Goal: Task Accomplishment & Management: Manage account settings

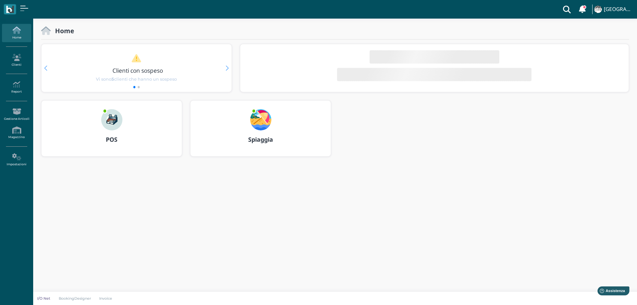
click at [115, 115] on img at bounding box center [111, 119] width 21 height 21
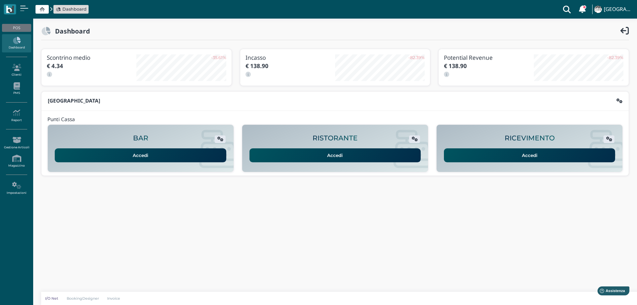
click at [581, 4] on link at bounding box center [582, 9] width 13 height 19
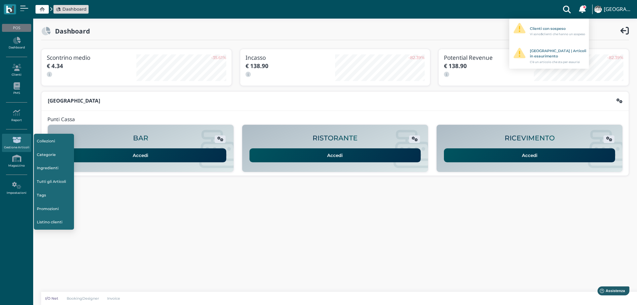
click at [13, 140] on icon at bounding box center [16, 139] width 29 height 7
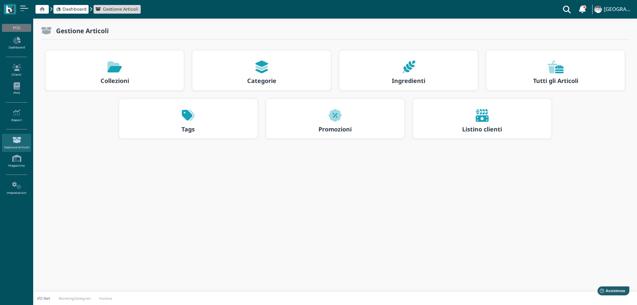
click at [554, 69] on icon at bounding box center [556, 67] width 16 height 13
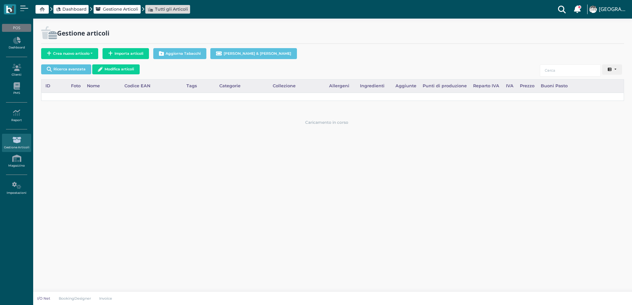
select select
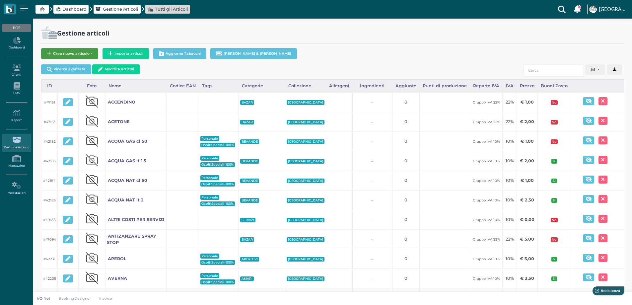
click at [86, 55] on button "Crea nuovo articolo" at bounding box center [69, 53] width 57 height 11
click at [80, 66] on span "Articolo standard" at bounding box center [65, 64] width 49 height 9
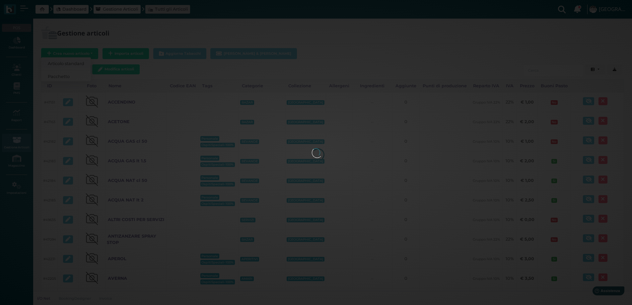
select select
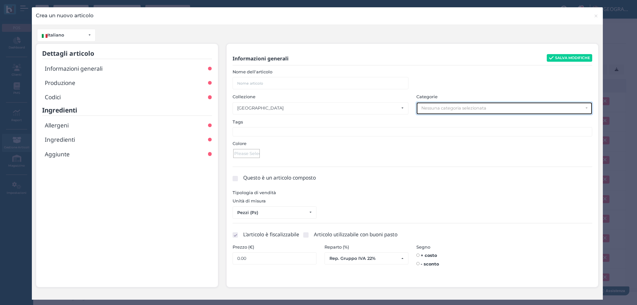
click at [427, 107] on div "Nessuna categoria selezionata" at bounding box center [502, 108] width 162 height 5
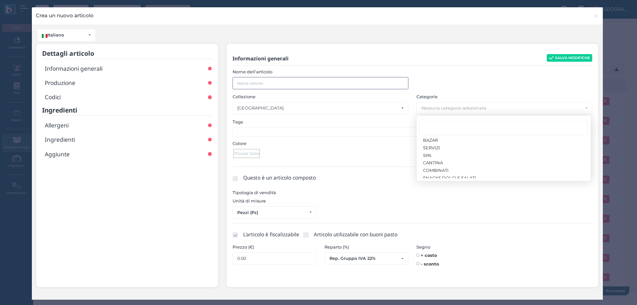
click at [326, 81] on input "text" at bounding box center [321, 83] width 176 height 12
click at [255, 83] on input "text" at bounding box center [321, 83] width 176 height 12
type input "s"
type input "SCHIUMA DA BARBA"
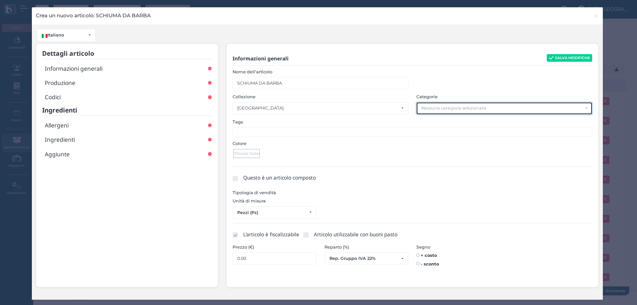
click at [439, 109] on div "Nessuna categoria selezionata" at bounding box center [502, 108] width 162 height 5
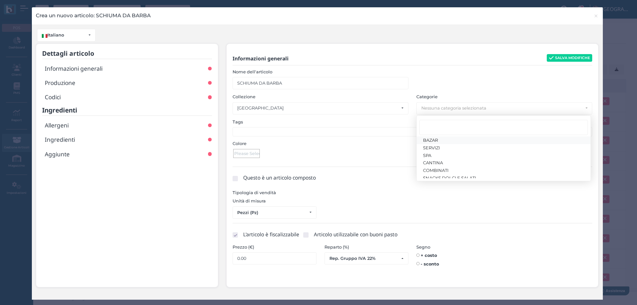
click at [439, 139] on link "BAZAR" at bounding box center [504, 140] width 174 height 8
select select "1726"
click at [354, 162] on div at bounding box center [413, 166] width 368 height 9
click at [335, 131] on ul at bounding box center [413, 131] width 360 height 9
click at [252, 153] on div at bounding box center [246, 153] width 27 height 9
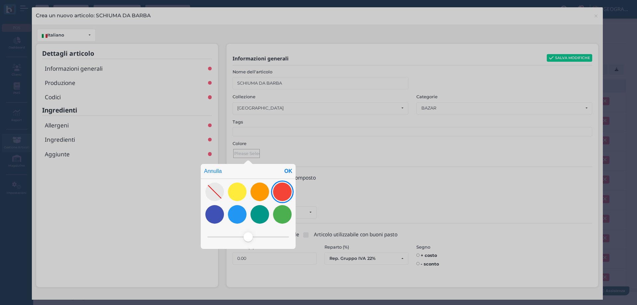
click at [287, 191] on div at bounding box center [282, 191] width 19 height 19
click at [290, 171] on div "OK" at bounding box center [288, 171] width 15 height 15
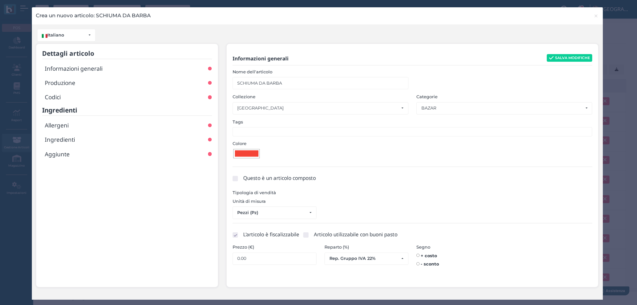
click at [252, 154] on div at bounding box center [247, 153] width 24 height 6
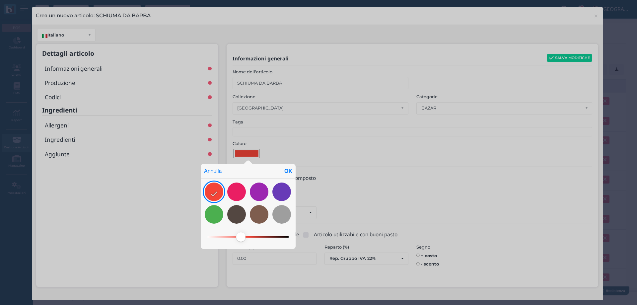
click at [220, 188] on div at bounding box center [214, 191] width 19 height 19
drag, startPoint x: 243, startPoint y: 237, endPoint x: 238, endPoint y: 236, distance: 4.7
click at [238, 236] on span at bounding box center [238, 236] width 9 height 9
click at [235, 235] on span at bounding box center [235, 236] width 9 height 9
click at [291, 172] on div "OK" at bounding box center [288, 171] width 15 height 15
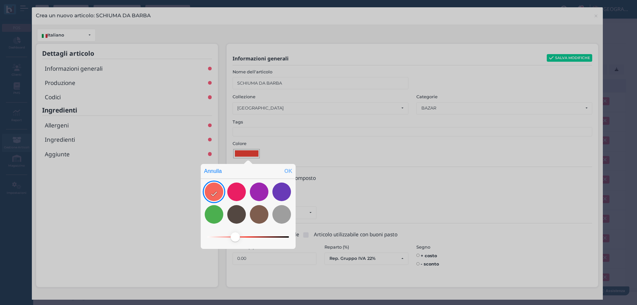
type input "#f6655a"
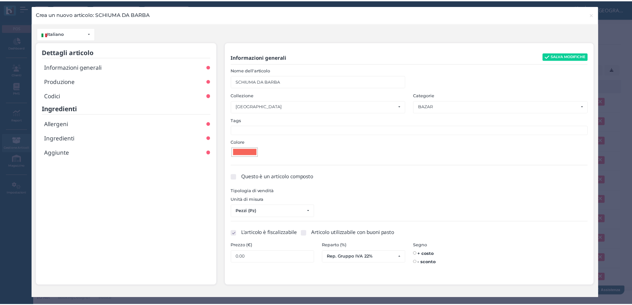
scroll to position [2, 0]
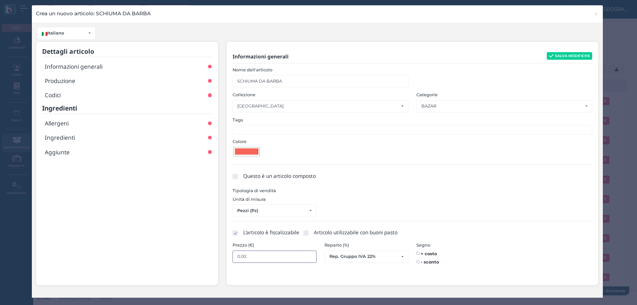
click at [301, 260] on input "0.00" at bounding box center [275, 257] width 84 height 12
type input "0"
type input "3"
click at [568, 55] on button "SALVA MODIFICHE" at bounding box center [570, 56] width 46 height 8
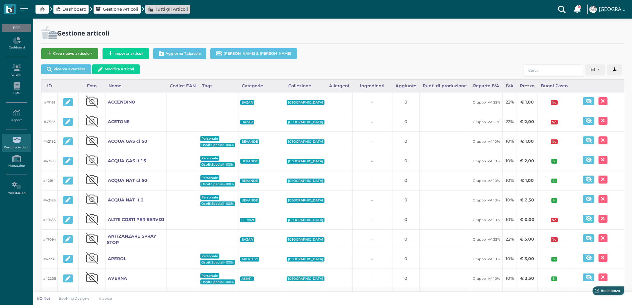
click at [81, 55] on button "Crea nuovo articolo" at bounding box center [69, 53] width 57 height 11
click at [71, 64] on span "Articolo standard" at bounding box center [65, 64] width 49 height 9
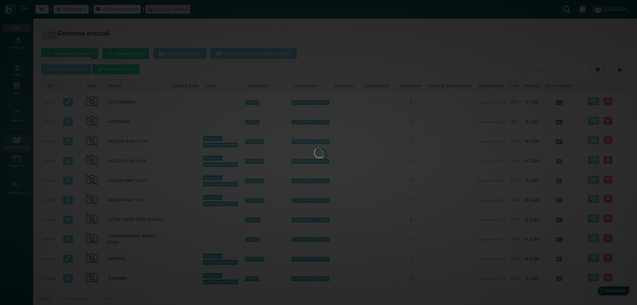
select select
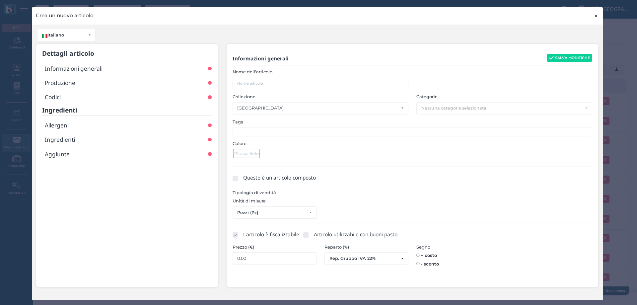
click at [594, 15] on span "×" at bounding box center [596, 16] width 5 height 9
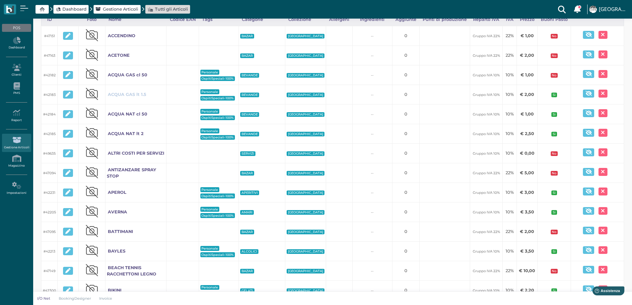
scroll to position [0, 0]
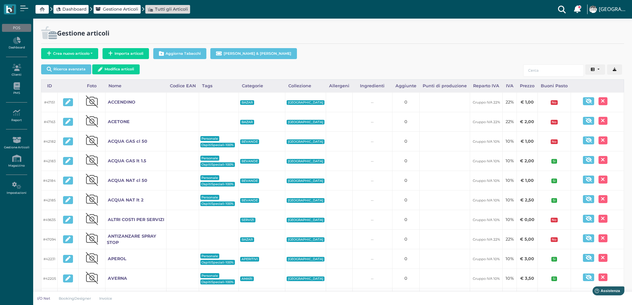
click at [71, 8] on span "Dashboard" at bounding box center [74, 9] width 24 height 6
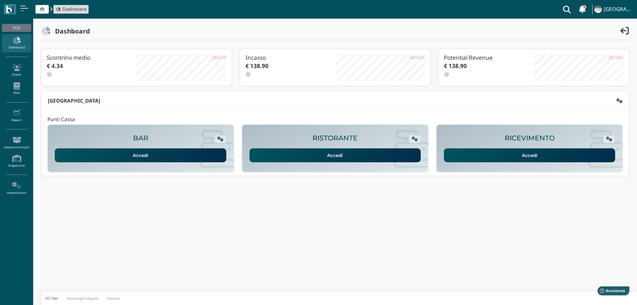
click at [162, 157] on link "Accedi" at bounding box center [141, 155] width 172 height 14
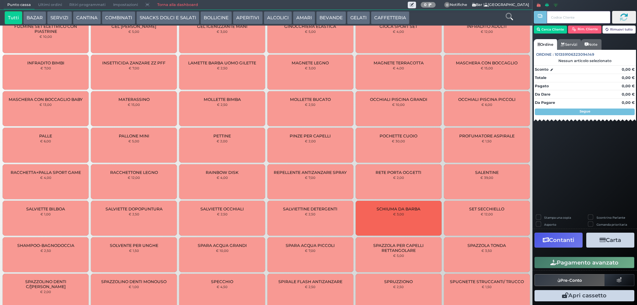
scroll to position [142, 0]
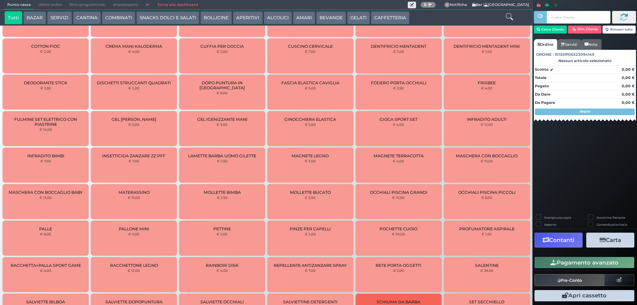
click at [38, 18] on button "BAZAR" at bounding box center [34, 17] width 23 height 13
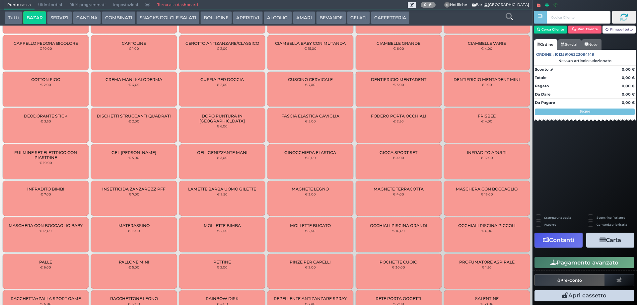
scroll to position [47, 0]
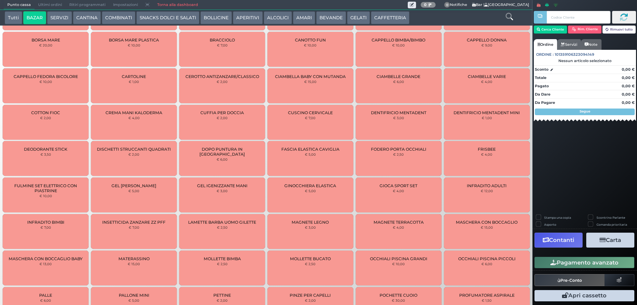
click at [487, 119] on div "DENTIFRICIO MENTADENT MINI € 1,00" at bounding box center [487, 122] width 86 height 35
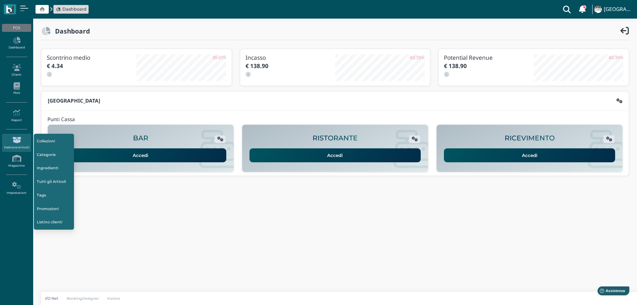
click at [17, 143] on icon at bounding box center [16, 139] width 29 height 7
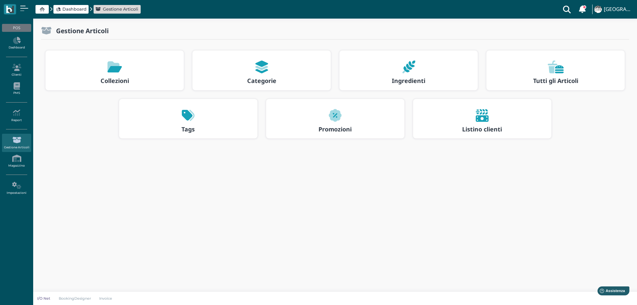
click at [551, 73] on icon at bounding box center [556, 67] width 16 height 13
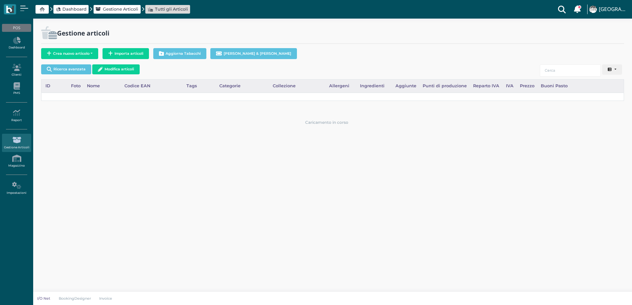
select select
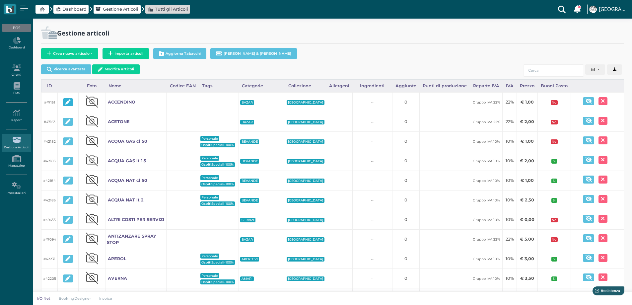
click at [72, 100] on button "button" at bounding box center [68, 102] width 10 height 8
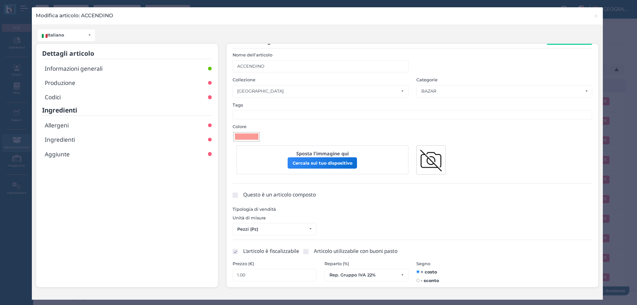
scroll to position [32, 0]
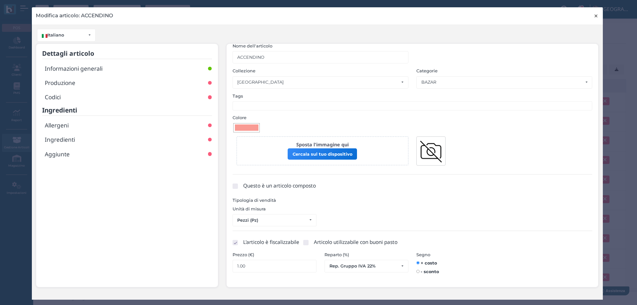
click at [594, 17] on span "×" at bounding box center [596, 16] width 5 height 9
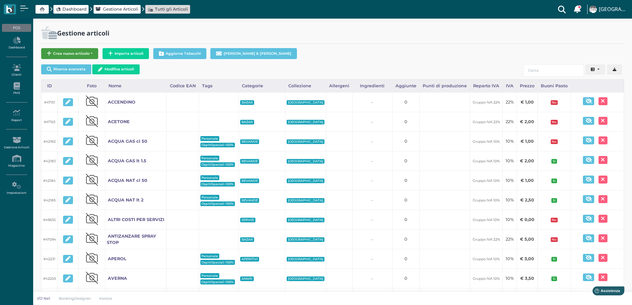
click at [59, 54] on button "Crea nuovo articolo" at bounding box center [69, 53] width 57 height 11
click at [77, 66] on span "Articolo standard" at bounding box center [65, 64] width 49 height 9
select select
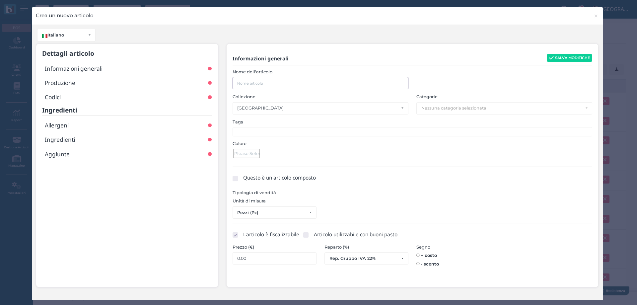
click at [260, 83] on input "text" at bounding box center [321, 83] width 176 height 12
type input "ASSORBENTI ESTERNI LINES"
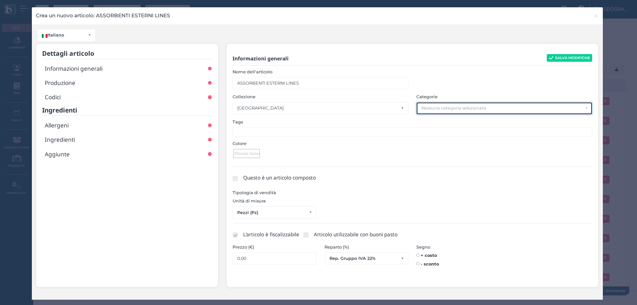
click at [431, 105] on div "Nessuna categoria selezionata" at bounding box center [504, 109] width 175 height 12
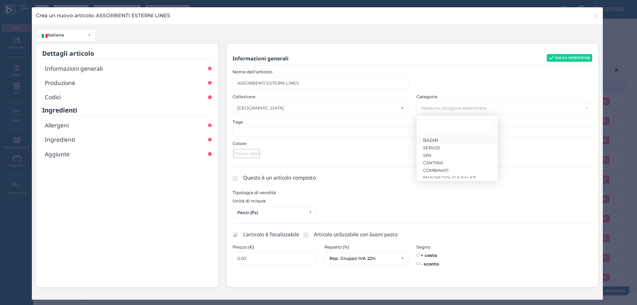
click at [434, 140] on span "BAZAR" at bounding box center [430, 139] width 15 height 5
select select "1726"
click at [332, 160] on div "Colore" at bounding box center [413, 151] width 368 height 22
click at [249, 153] on div at bounding box center [246, 153] width 27 height 9
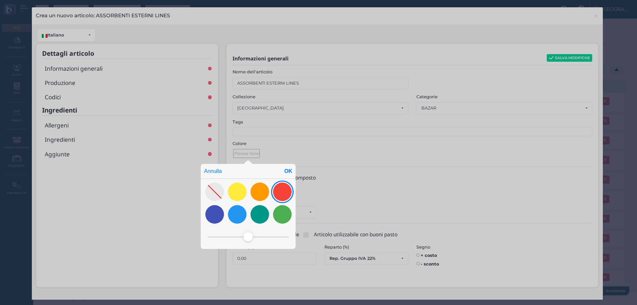
click at [282, 194] on div at bounding box center [282, 191] width 19 height 19
drag, startPoint x: 237, startPoint y: 238, endPoint x: 233, endPoint y: 237, distance: 4.5
click at [233, 237] on span at bounding box center [233, 236] width 9 height 9
click at [289, 169] on div "OK" at bounding box center [288, 171] width 15 height 15
type input "#f77269"
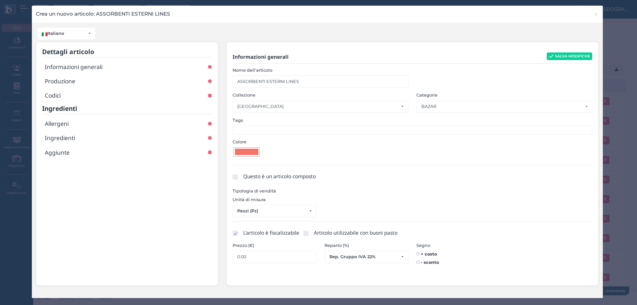
scroll to position [2, 0]
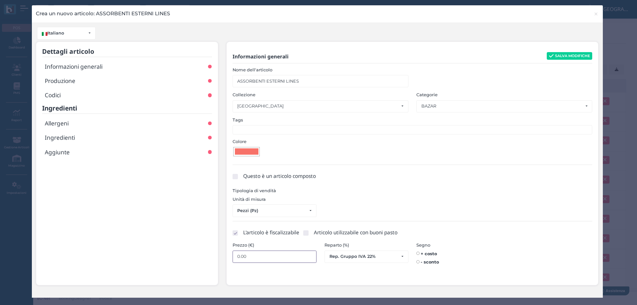
click at [292, 256] on input "0.00" at bounding box center [275, 257] width 84 height 12
type input "0"
type input "3"
click at [571, 54] on button "SALVA MODIFICHE" at bounding box center [570, 56] width 46 height 8
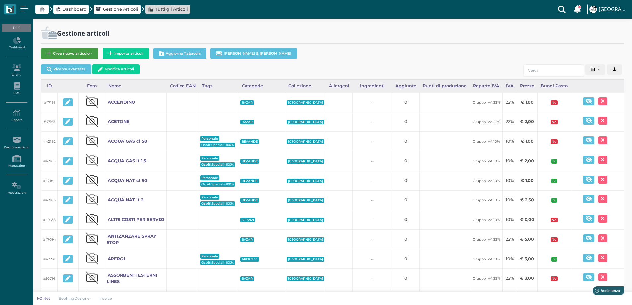
click at [79, 52] on button "Crea nuovo articolo" at bounding box center [69, 53] width 57 height 11
click at [79, 63] on span "Articolo standard" at bounding box center [65, 64] width 49 height 9
select select
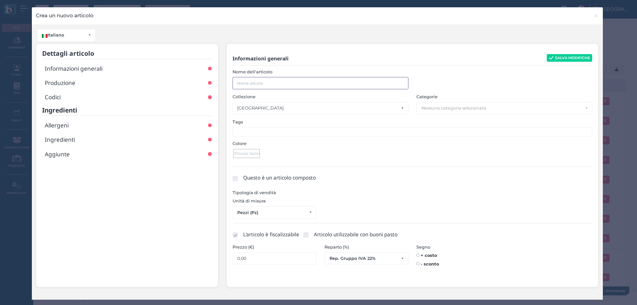
click at [251, 82] on input "text" at bounding box center [321, 83] width 176 height 12
type input "CEROTTI ACQUA RESIST"
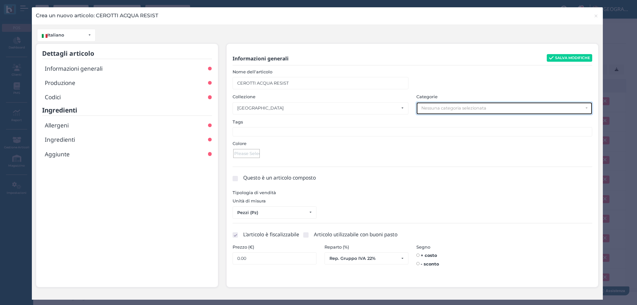
click at [451, 109] on div "Nessuna categoria selezionata" at bounding box center [502, 108] width 162 height 5
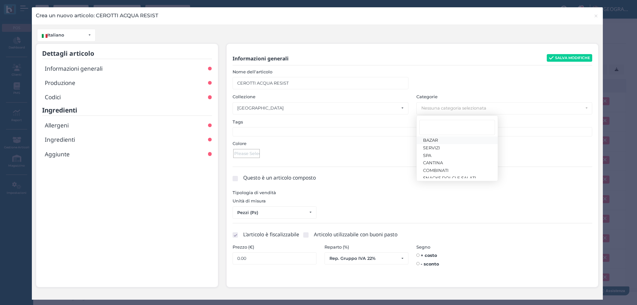
click at [440, 141] on link "BAZAR" at bounding box center [457, 140] width 81 height 8
select select "1726"
click at [307, 135] on ul at bounding box center [413, 131] width 360 height 9
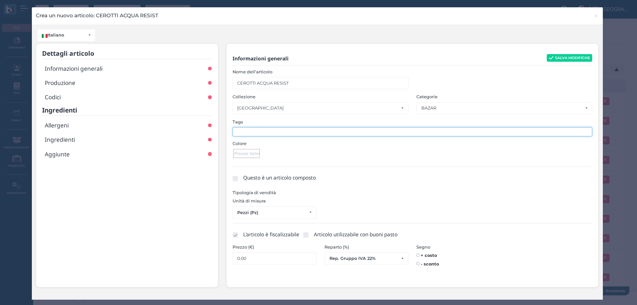
click at [251, 155] on div at bounding box center [246, 153] width 27 height 9
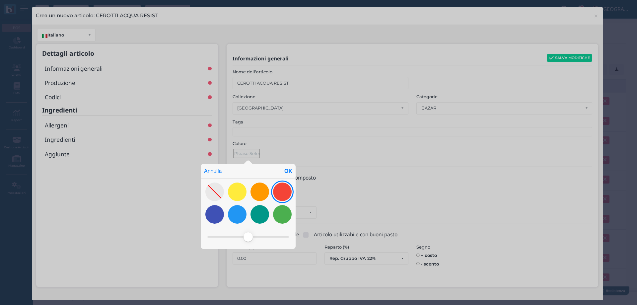
click at [284, 191] on div at bounding box center [282, 191] width 19 height 19
drag, startPoint x: 237, startPoint y: 236, endPoint x: 233, endPoint y: 235, distance: 4.3
click at [233, 235] on span at bounding box center [232, 236] width 9 height 9
click at [289, 171] on div "OK" at bounding box center [288, 171] width 15 height 15
type input "#f77269"
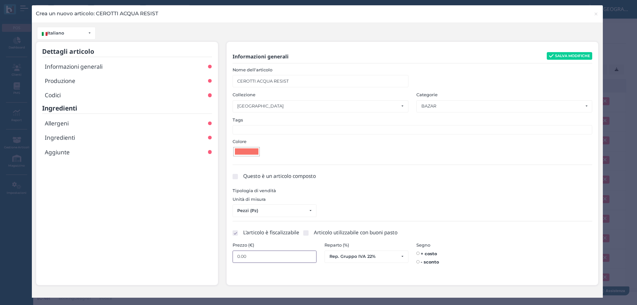
drag, startPoint x: 268, startPoint y: 255, endPoint x: 207, endPoint y: 267, distance: 62.0
click at [229, 252] on div "0.00" at bounding box center [275, 257] width 92 height 12
type input "5"
type input "5.50"
click at [555, 56] on button "SALVA MODIFICHE" at bounding box center [570, 56] width 46 height 8
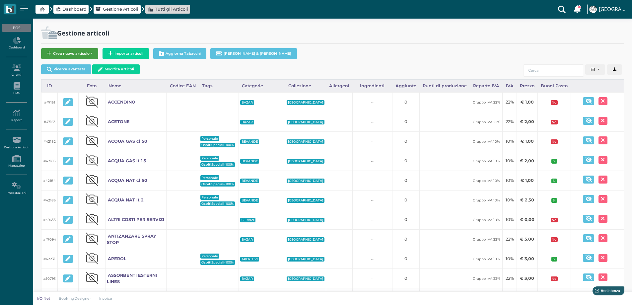
click at [80, 50] on button "Crea nuovo articolo" at bounding box center [69, 53] width 57 height 11
click at [81, 64] on span "Articolo standard" at bounding box center [65, 64] width 49 height 9
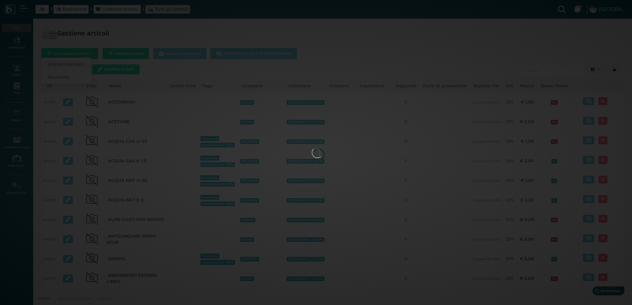
select select
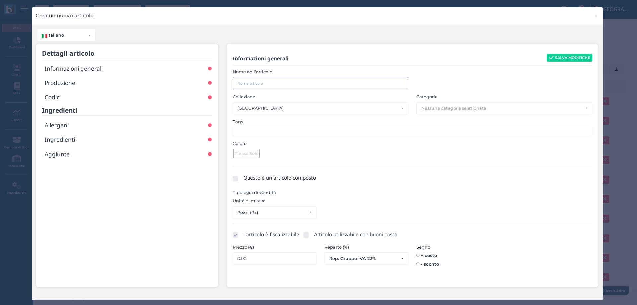
click at [259, 87] on input "text" at bounding box center [321, 83] width 176 height 12
type input "BRACCIOLI SUPER EROI"
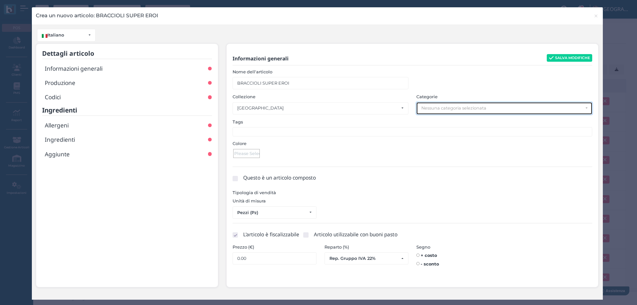
click at [459, 108] on div "Nessuna categoria selezionata" at bounding box center [502, 108] width 162 height 5
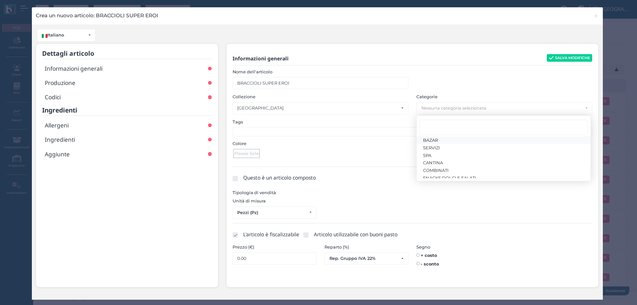
click at [453, 141] on link "BAZAR" at bounding box center [504, 140] width 174 height 8
select select "1726"
click at [249, 155] on div at bounding box center [246, 153] width 27 height 9
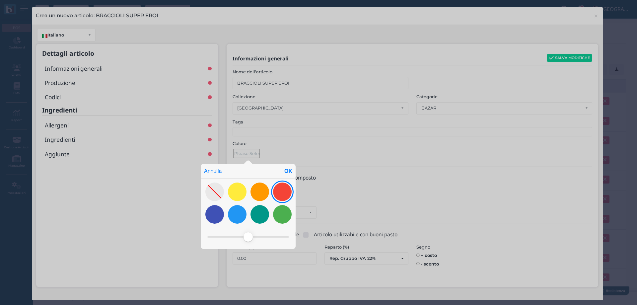
click at [284, 185] on div at bounding box center [282, 191] width 19 height 19
drag, startPoint x: 238, startPoint y: 234, endPoint x: 229, endPoint y: 234, distance: 8.3
click at [229, 234] on span at bounding box center [229, 236] width 9 height 9
click at [287, 170] on div "OK" at bounding box center [288, 171] width 15 height 15
type input "#f8847c"
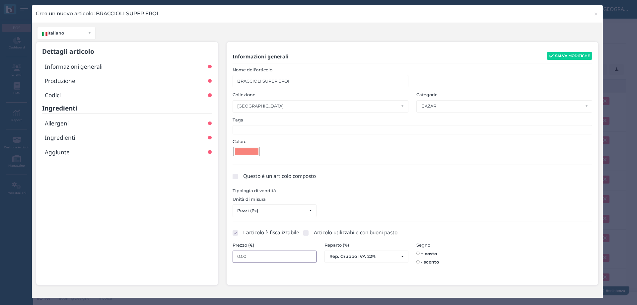
drag, startPoint x: 250, startPoint y: 256, endPoint x: 210, endPoint y: 253, distance: 39.9
click at [210, 253] on div "Dettagli articolo Informazioni generali Produzione Codici Ingredienti Allergeni…" at bounding box center [317, 167] width 571 height 252
type input "6"
click at [570, 53] on button "SALVA MODIFICHE" at bounding box center [570, 56] width 46 height 8
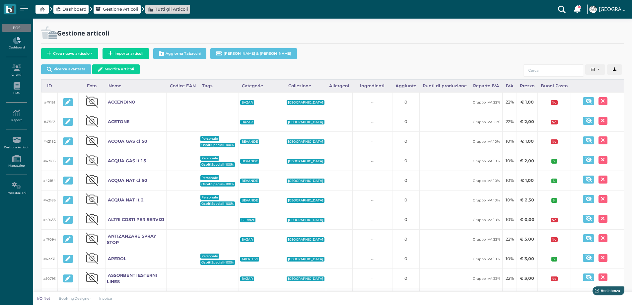
click at [15, 43] on icon at bounding box center [16, 40] width 29 height 7
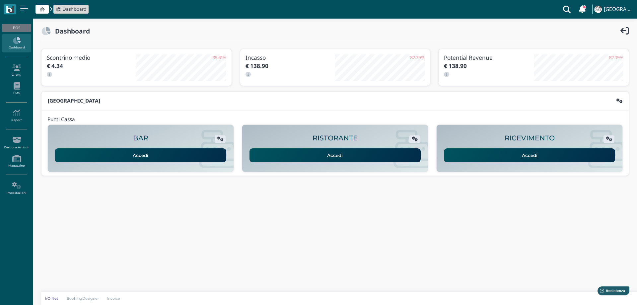
click at [166, 151] on link "Accedi" at bounding box center [141, 155] width 172 height 14
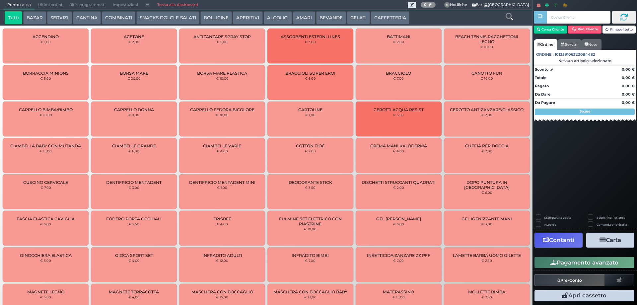
click at [29, 17] on button "BAZAR" at bounding box center [34, 17] width 23 height 13
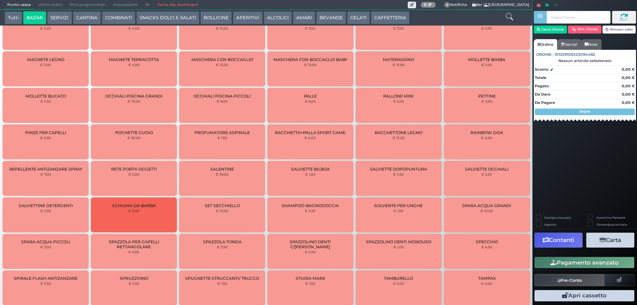
scroll to position [389, 0]
